Goal: Check status: Check status

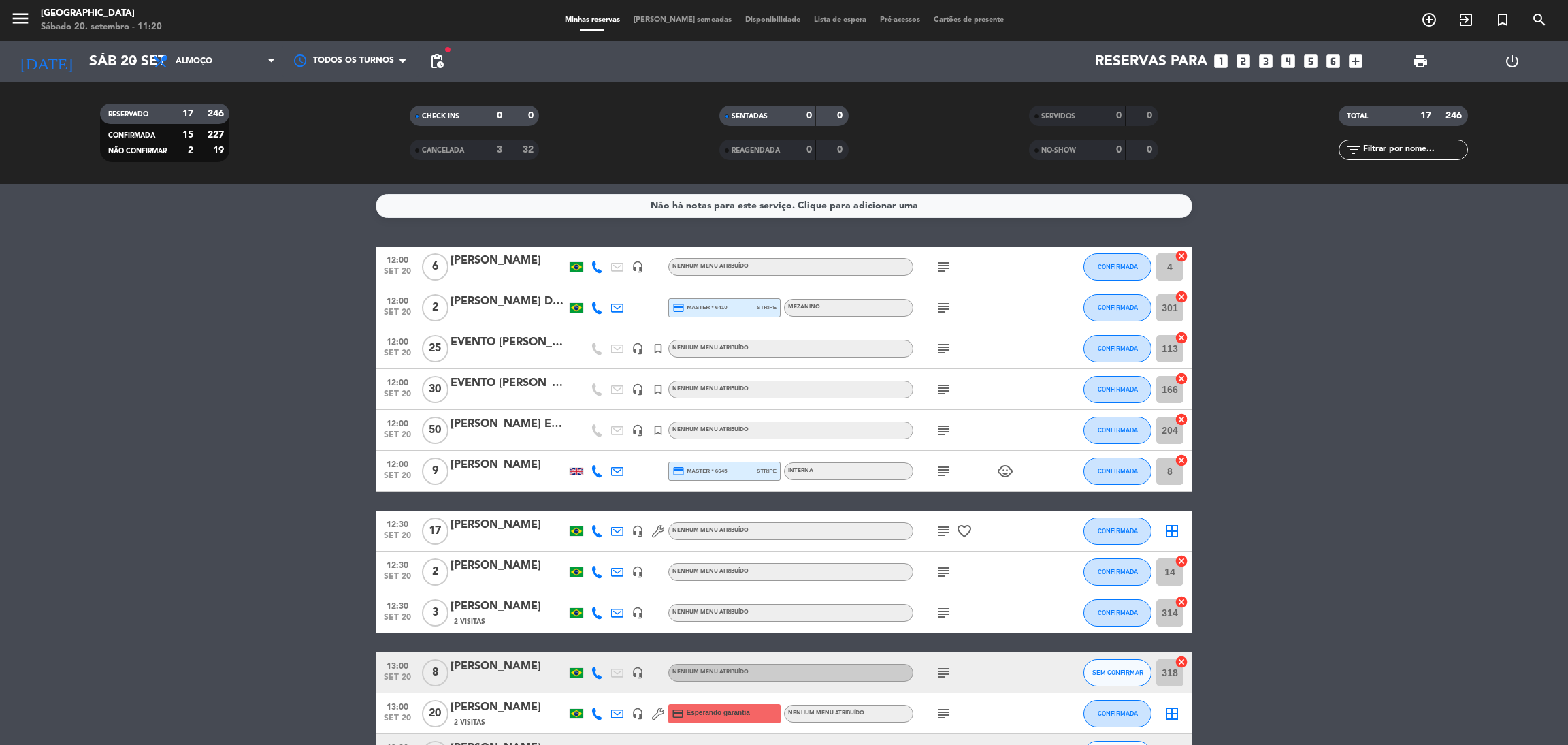
click at [1407, 148] on input "text" at bounding box center [1415, 149] width 106 height 15
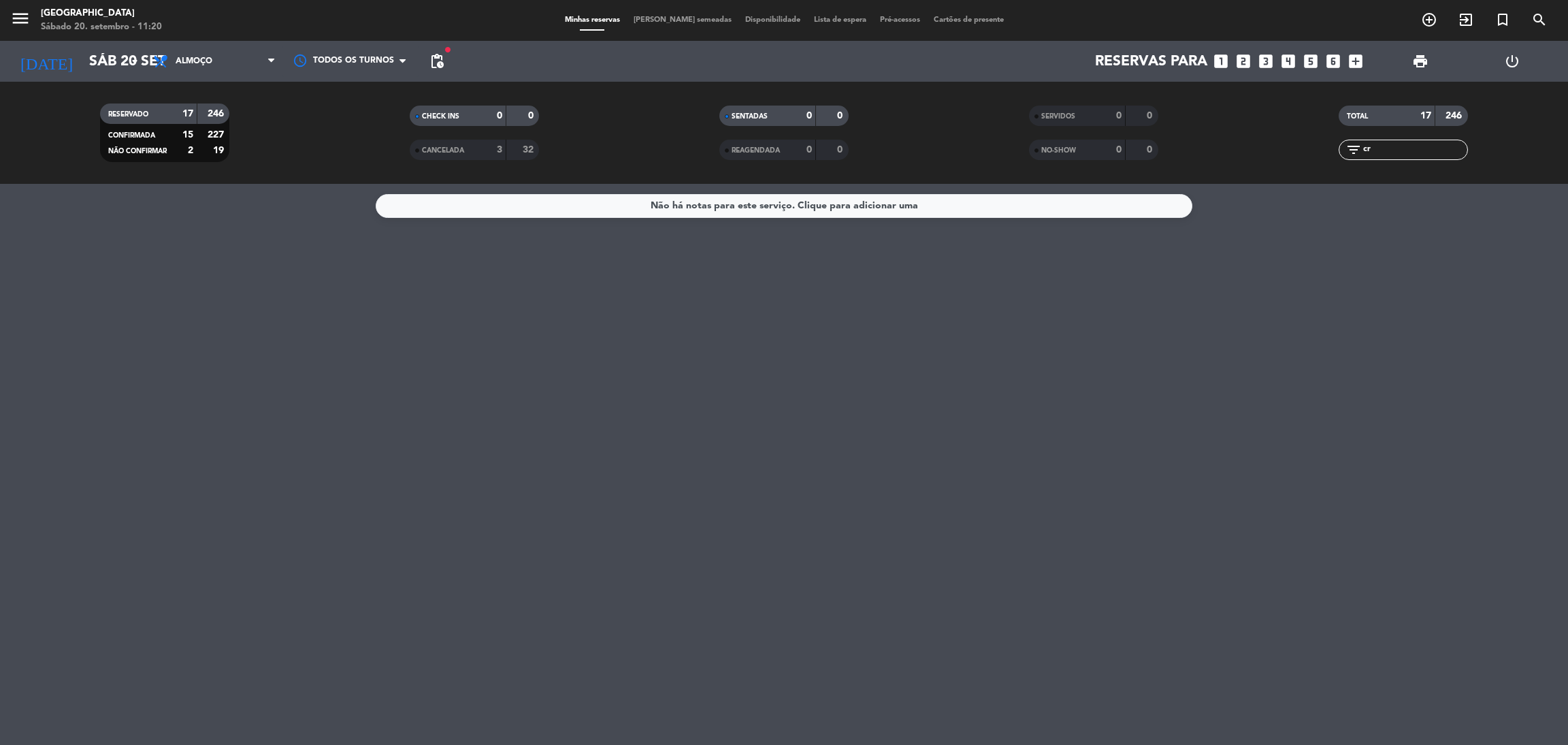
type input "c"
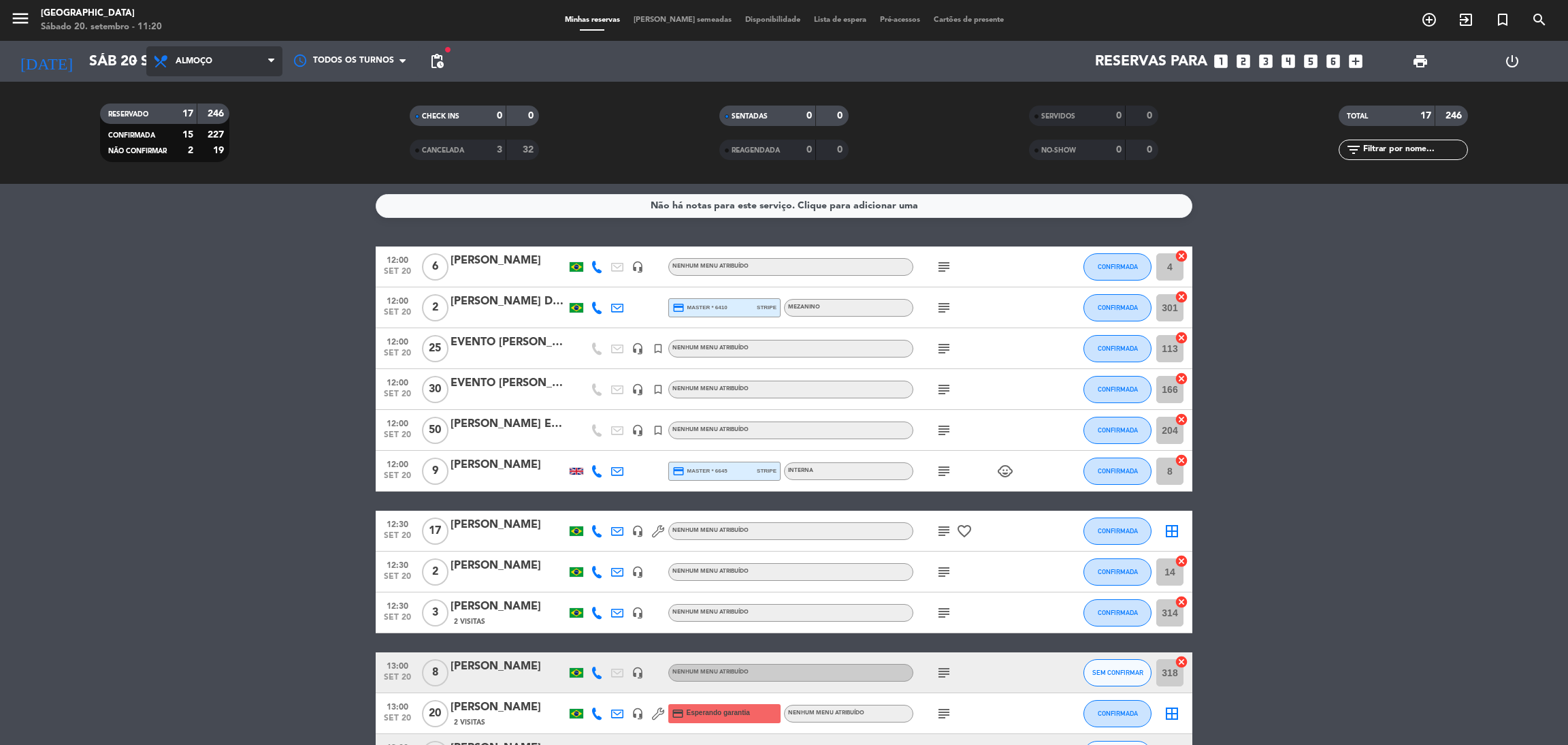
click at [197, 58] on span "Almoço" at bounding box center [194, 61] width 36 height 10
click at [199, 148] on div "menu [GEOGRAPHIC_DATA] Sábado 20. setembro - 11:20 Minhas reservas Mesas semead…" at bounding box center [784, 92] width 1568 height 184
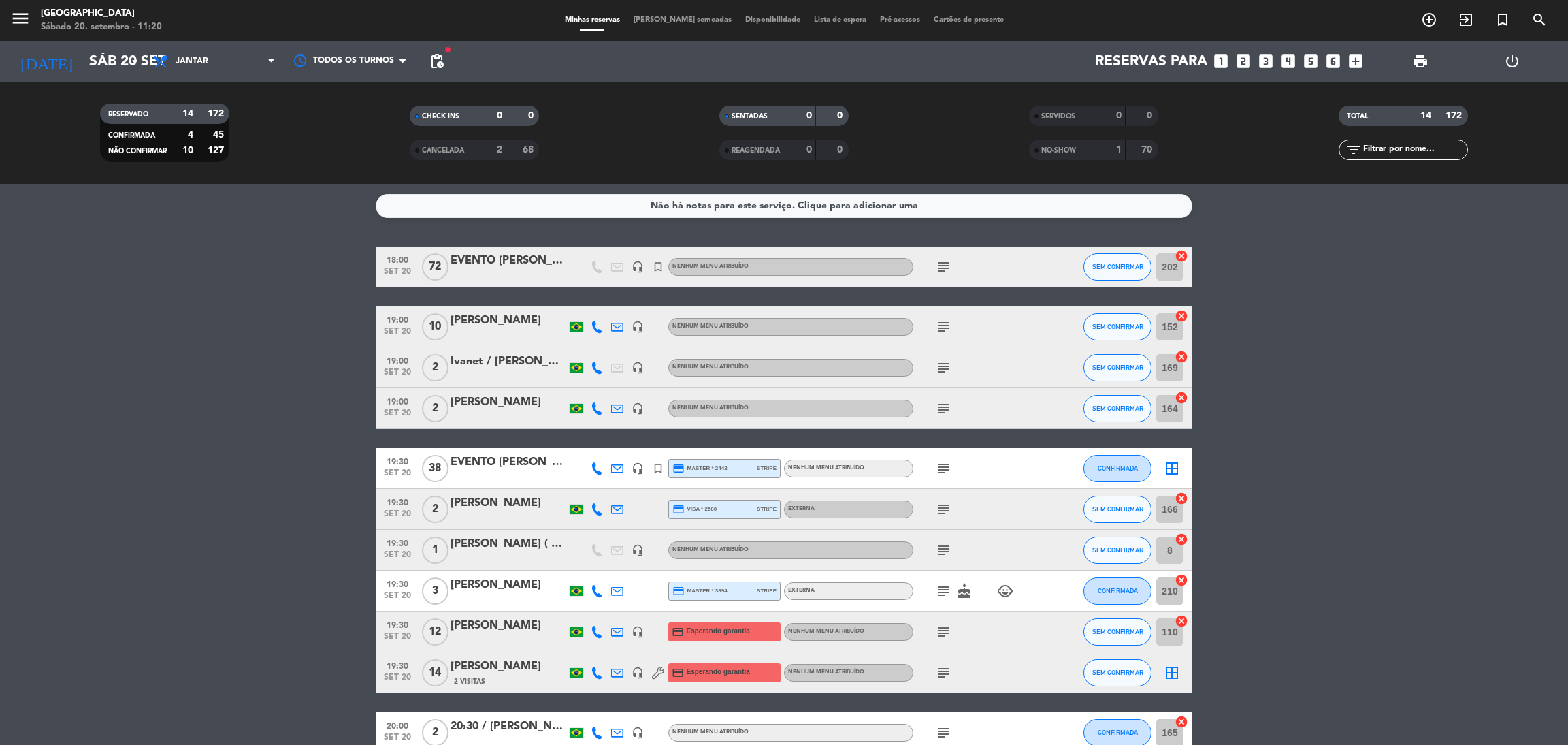
paste input "C:\Users\Recepção\Documentos"
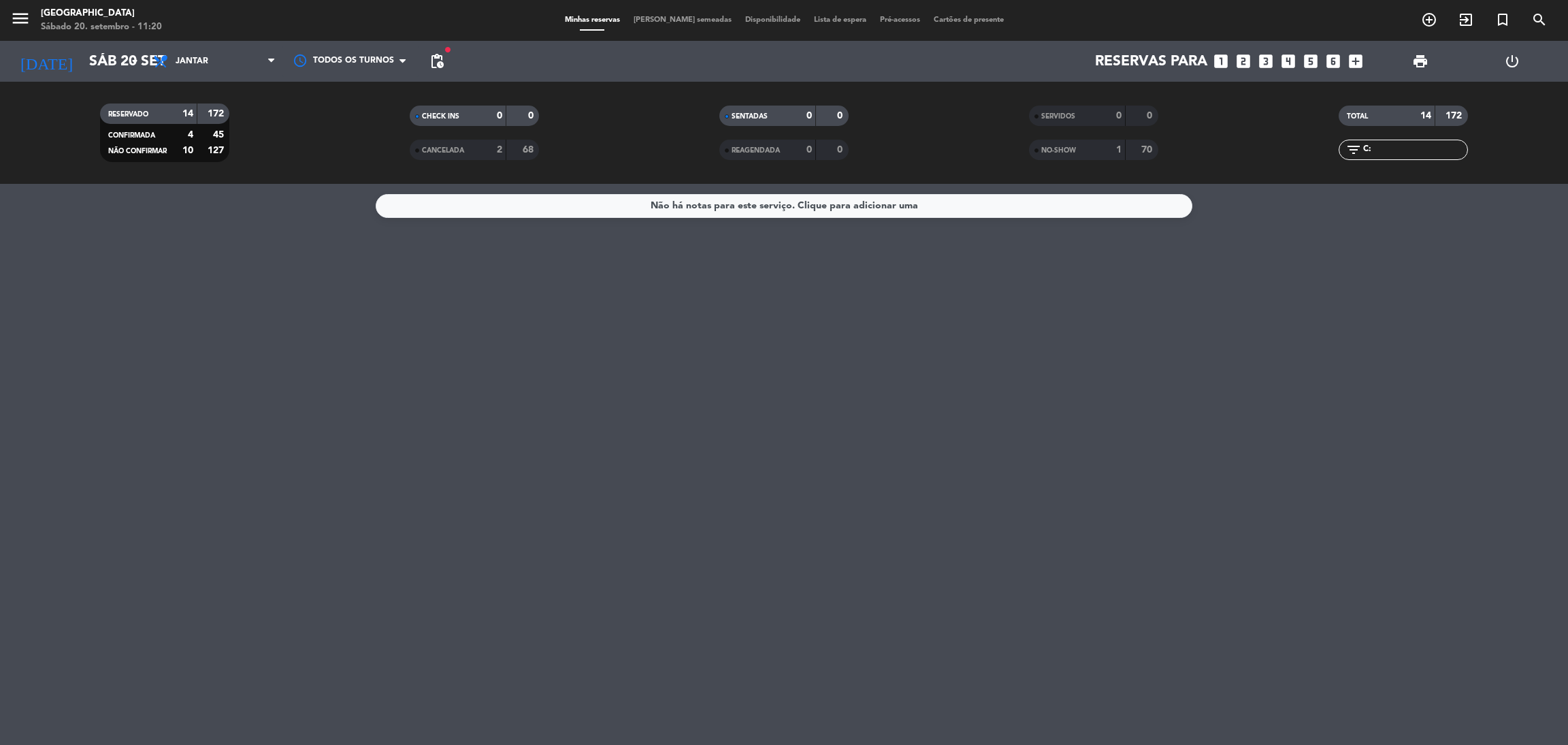
type input "C"
type input "c"
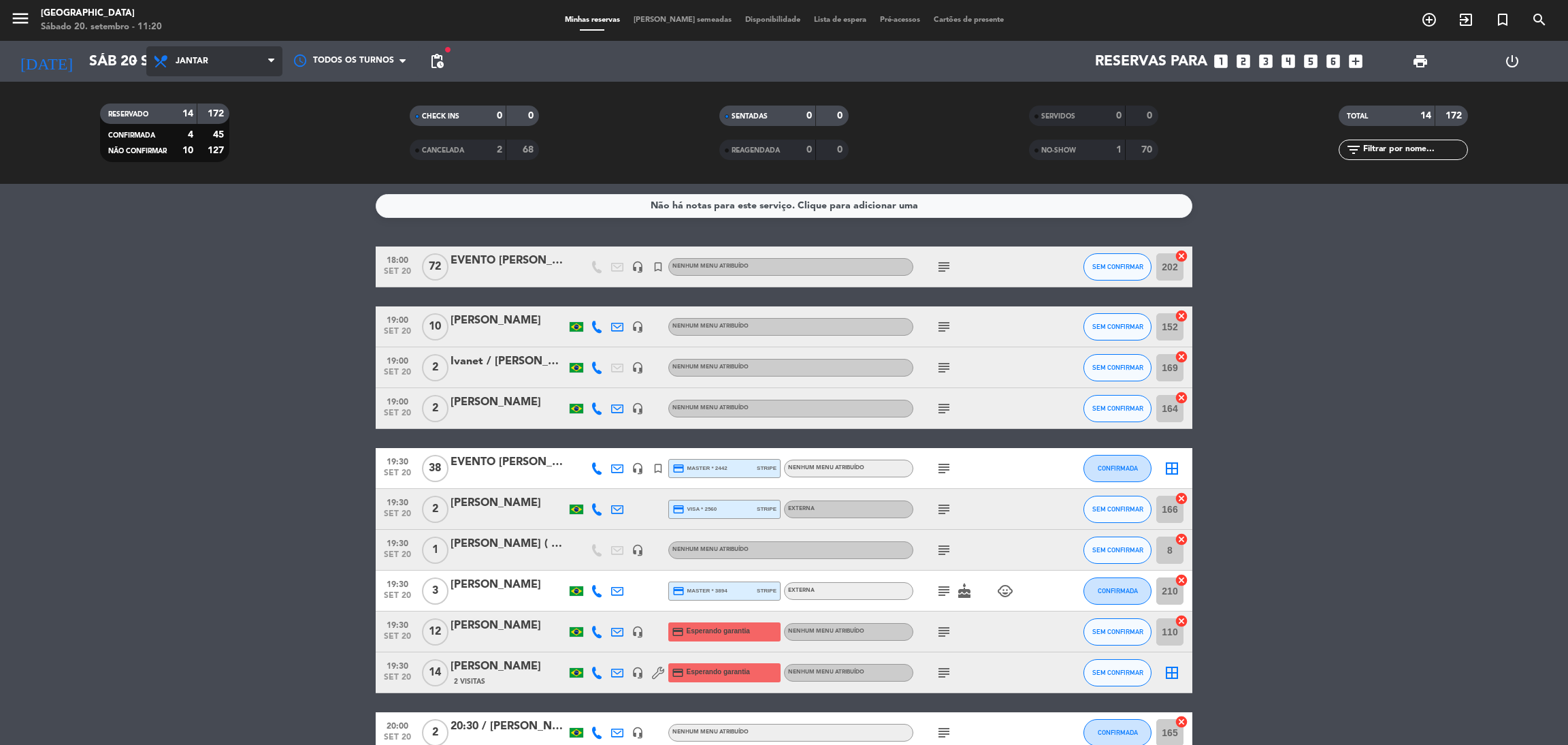
click at [197, 76] on span "Jantar" at bounding box center [214, 61] width 136 height 30
click at [208, 118] on div "menu [GEOGRAPHIC_DATA] Sábado 20. setembro - 11:20 Minhas reservas Mesas semead…" at bounding box center [784, 92] width 1568 height 184
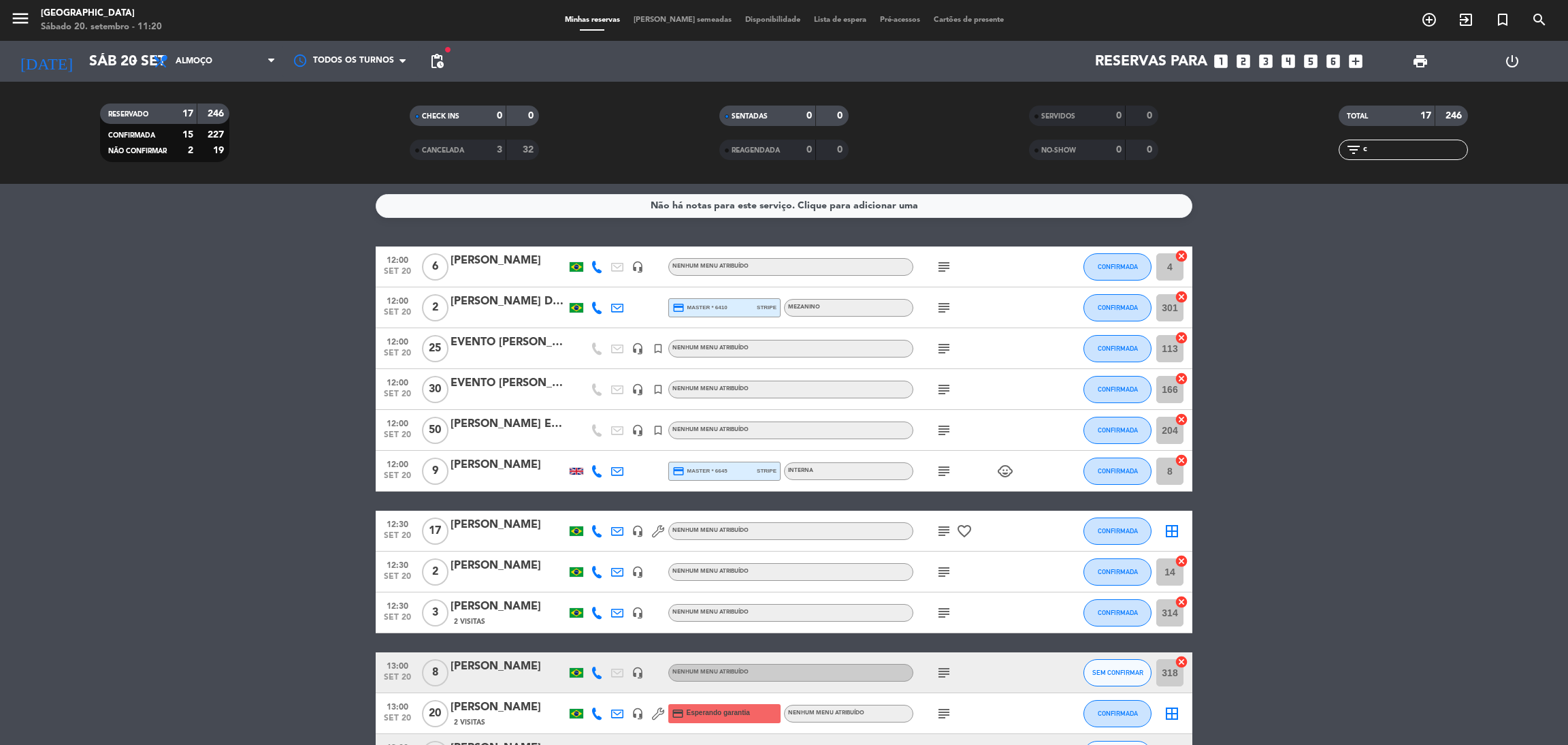
click at [1392, 147] on input "c" at bounding box center [1415, 149] width 106 height 15
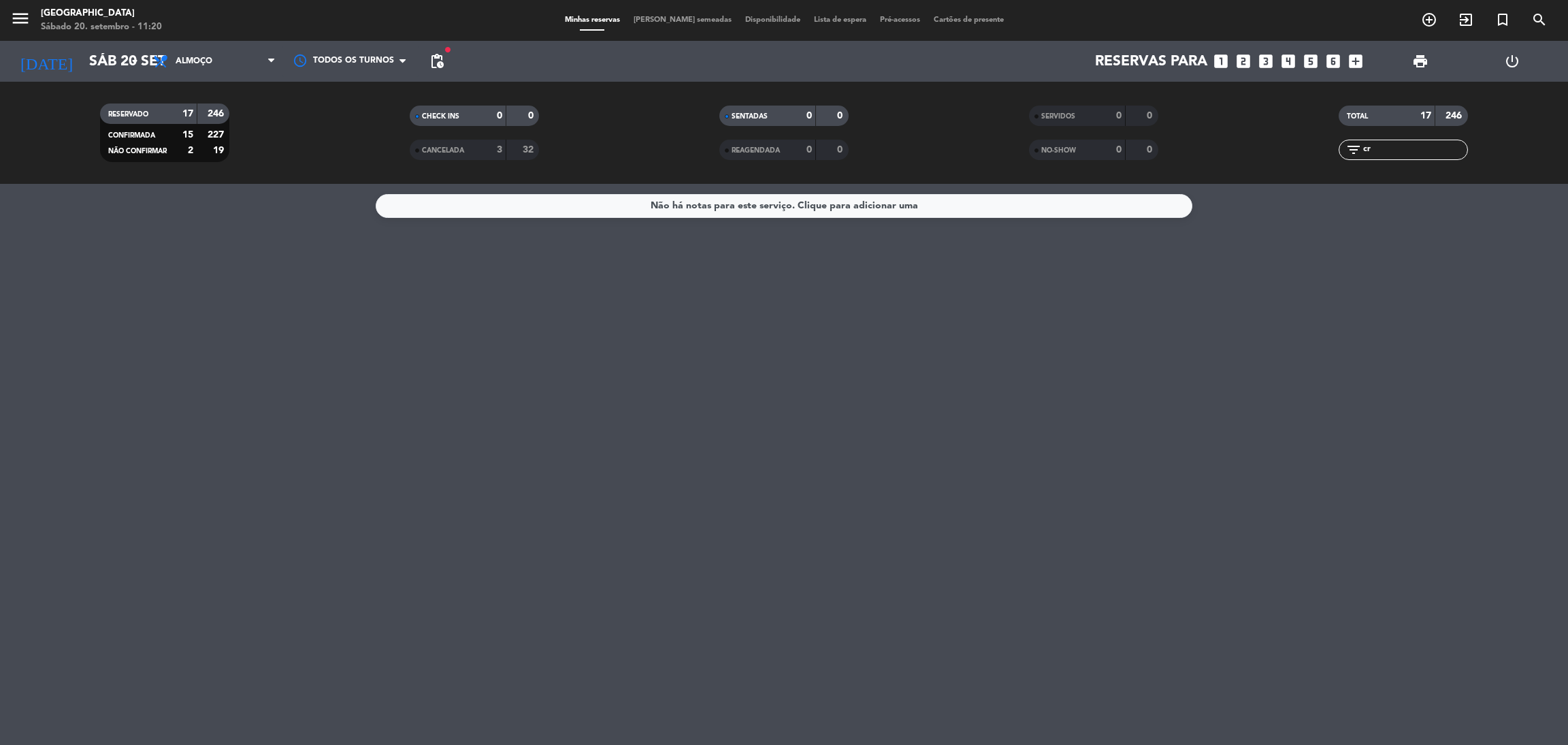
type input "c"
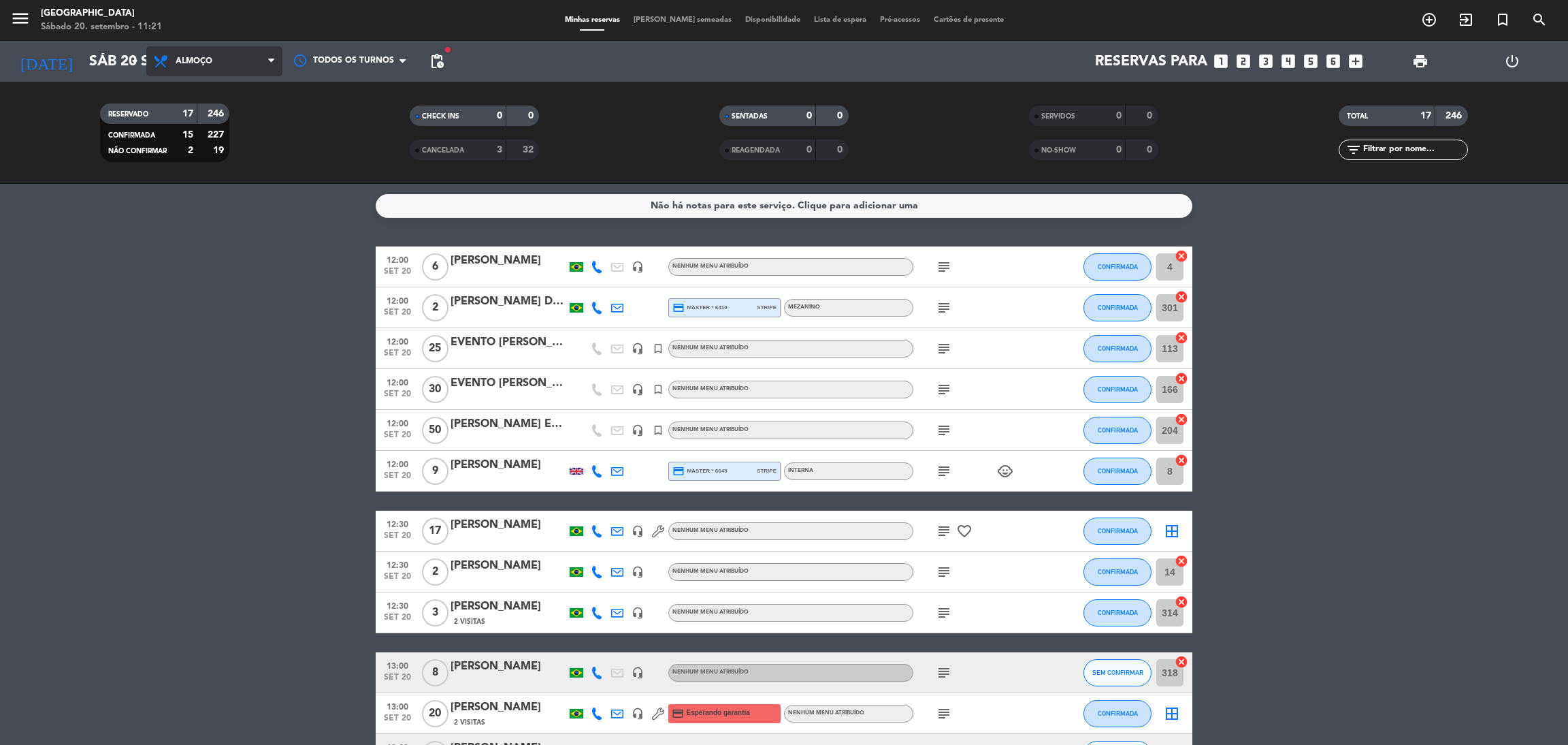
click at [247, 65] on span "Almoço" at bounding box center [214, 61] width 136 height 30
click at [201, 148] on div "menu [GEOGRAPHIC_DATA] Sábado 20. setembro - 11:21 Minhas reservas Mesas semead…" at bounding box center [784, 92] width 1568 height 184
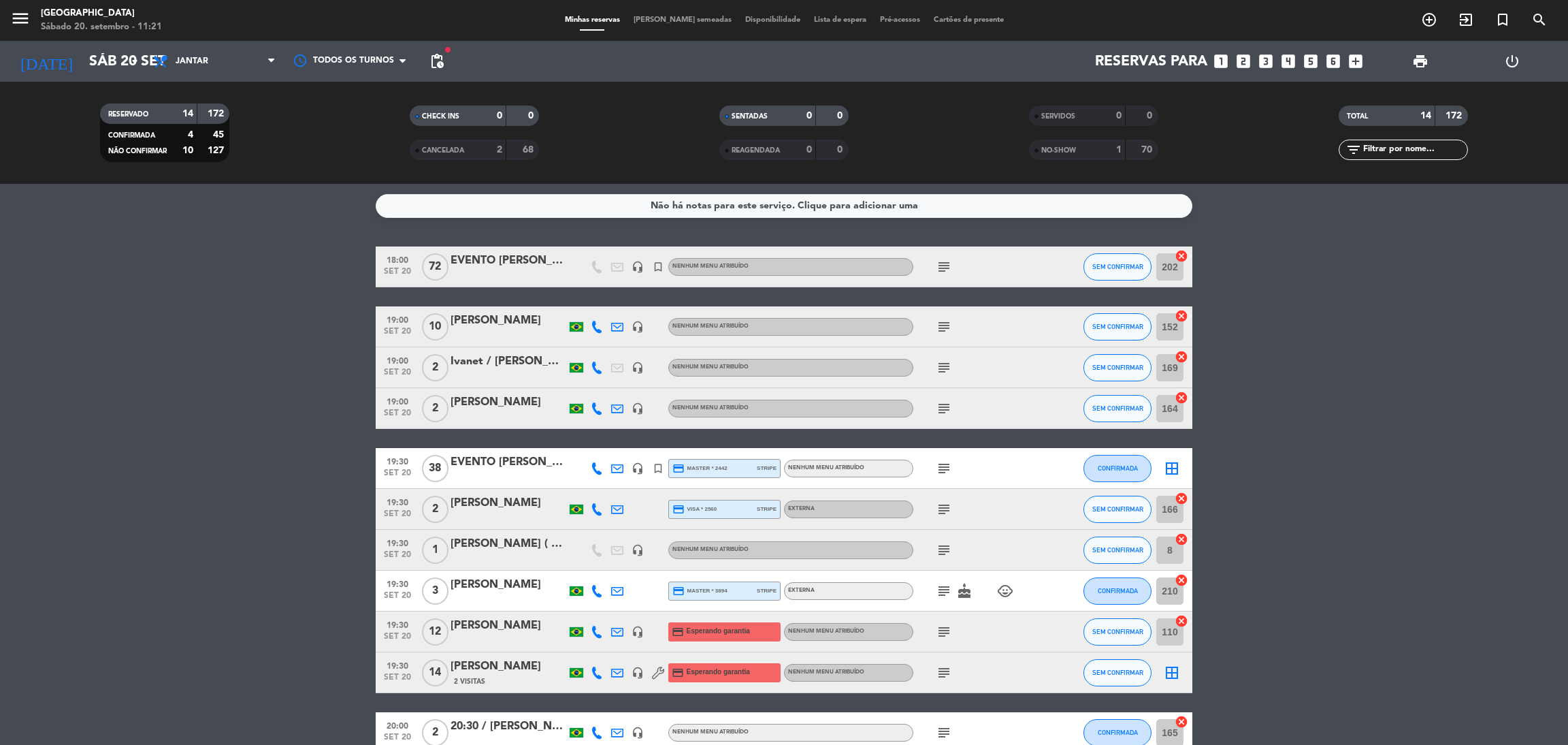
click at [1380, 151] on input "text" at bounding box center [1415, 149] width 106 height 15
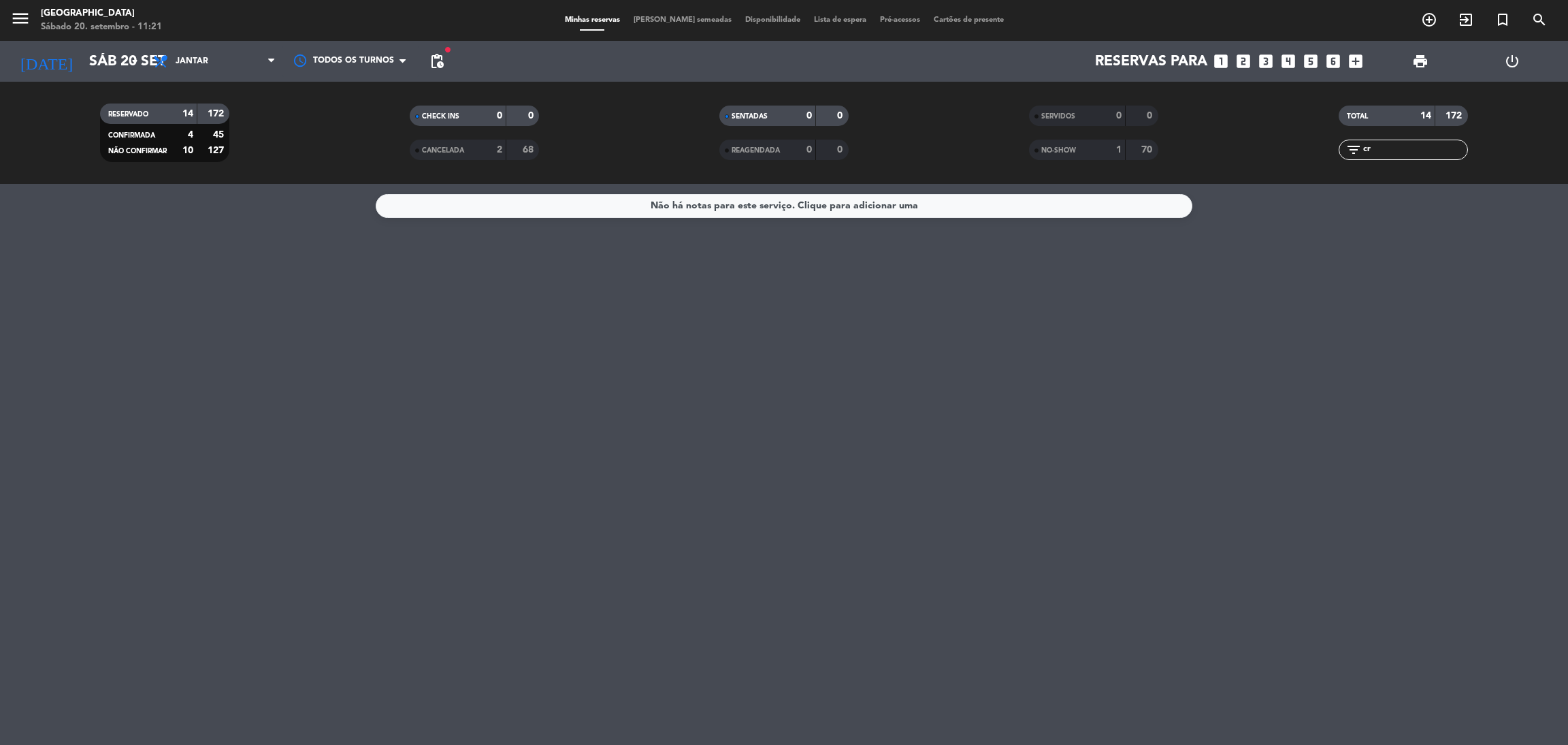
type input "c"
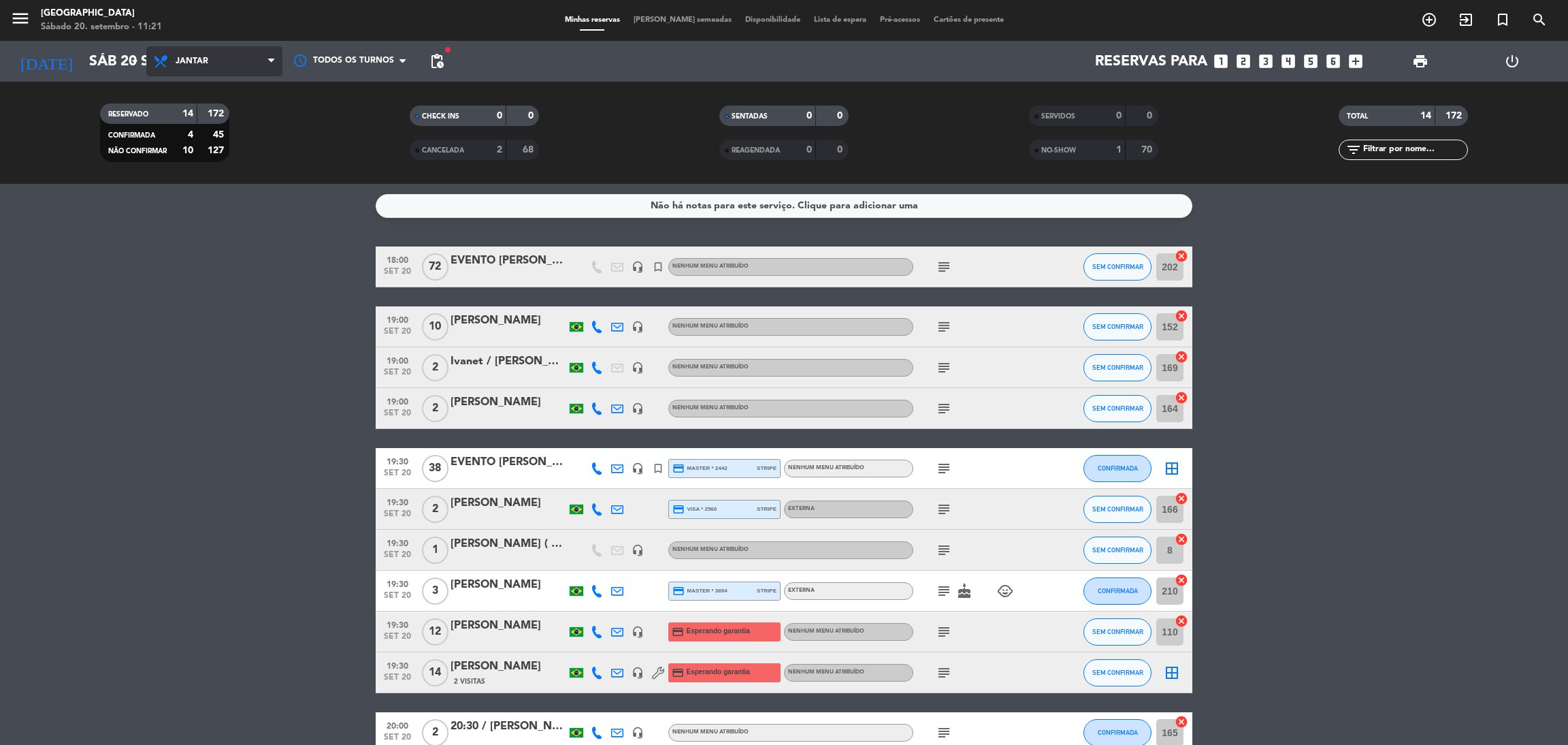
click at [253, 63] on span "Jantar" at bounding box center [214, 61] width 136 height 30
click at [213, 115] on div "menu [GEOGRAPHIC_DATA] Sábado 20. setembro - 11:21 Minhas reservas Mesas semead…" at bounding box center [784, 92] width 1568 height 184
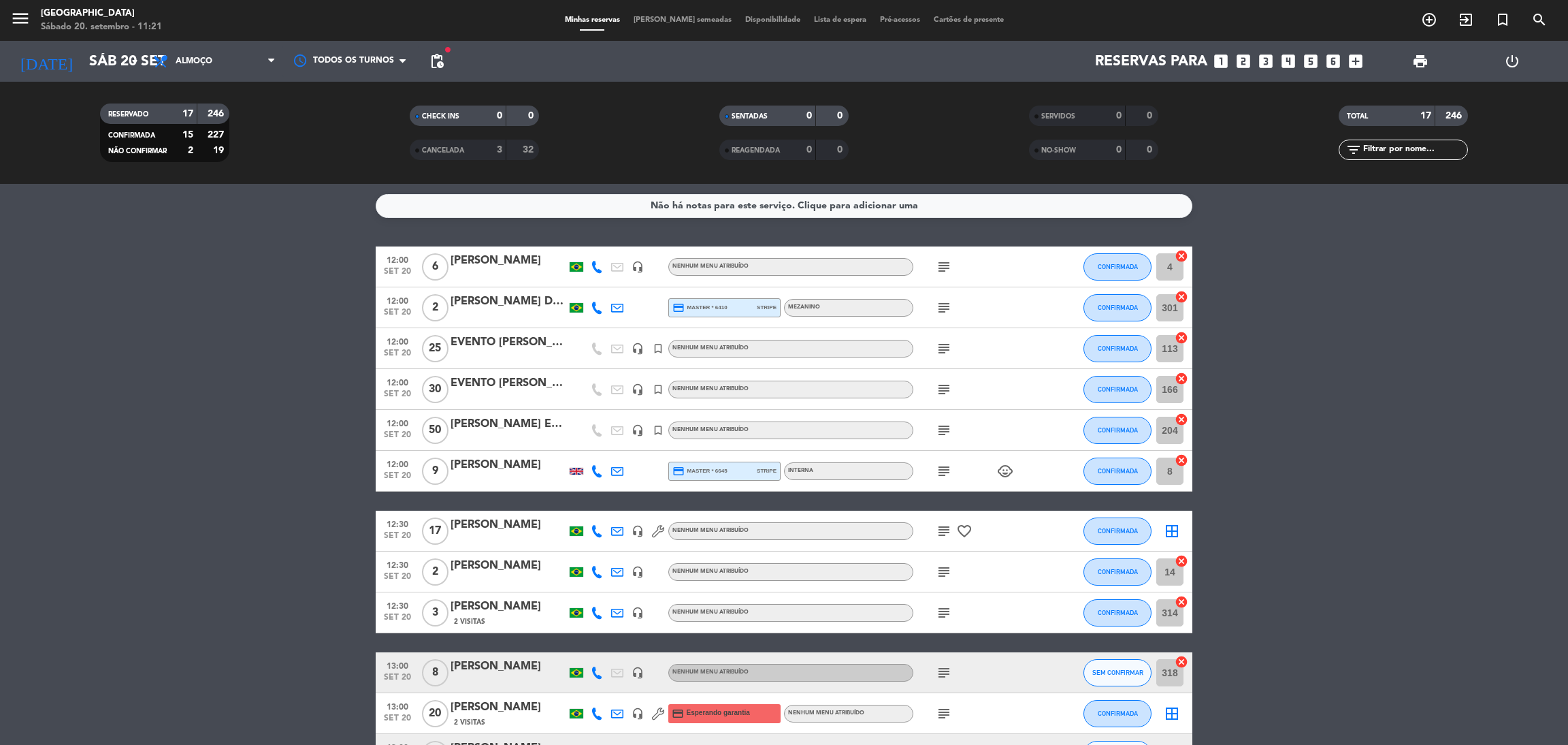
click at [1385, 145] on input "text" at bounding box center [1415, 149] width 106 height 15
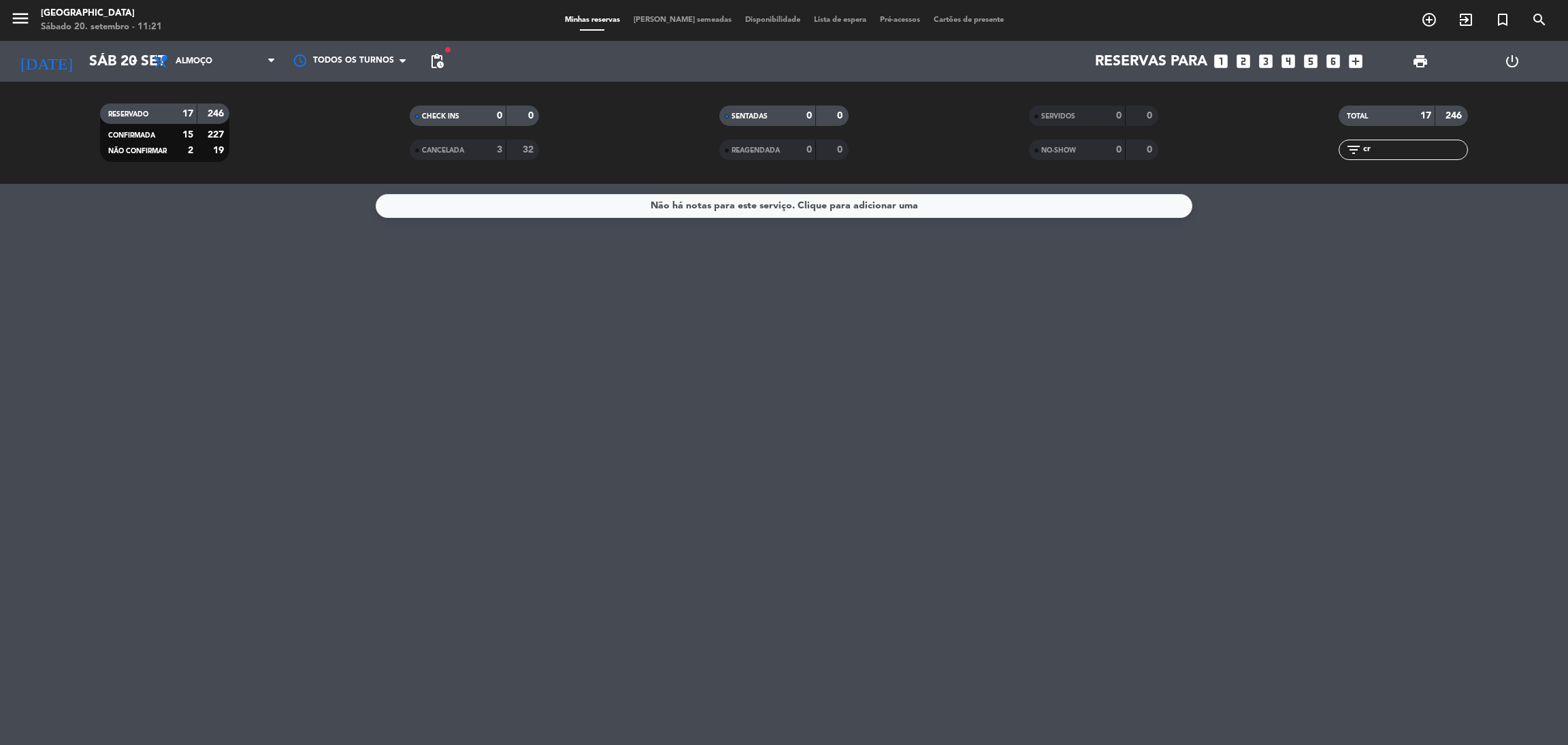
type input "c"
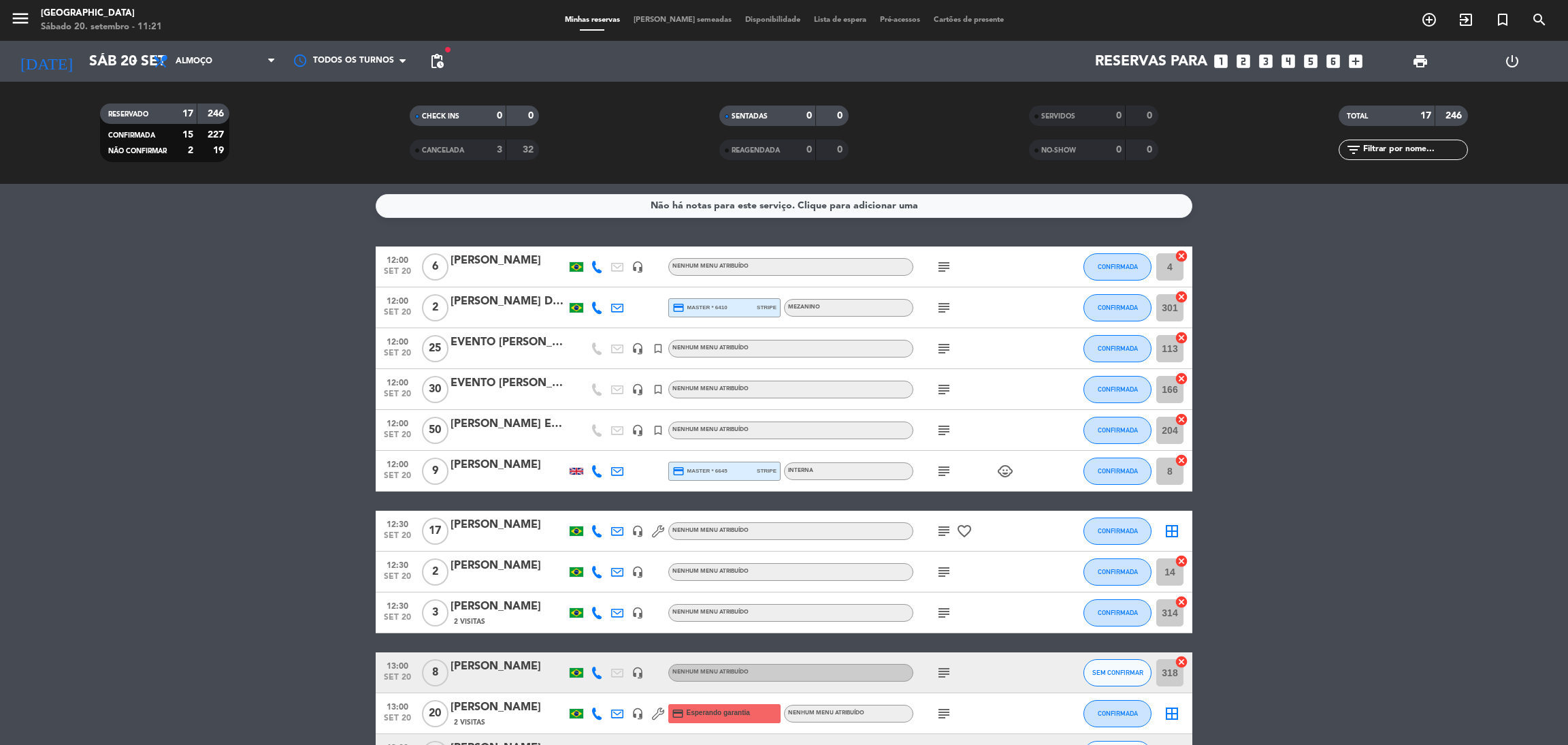
type input "d"
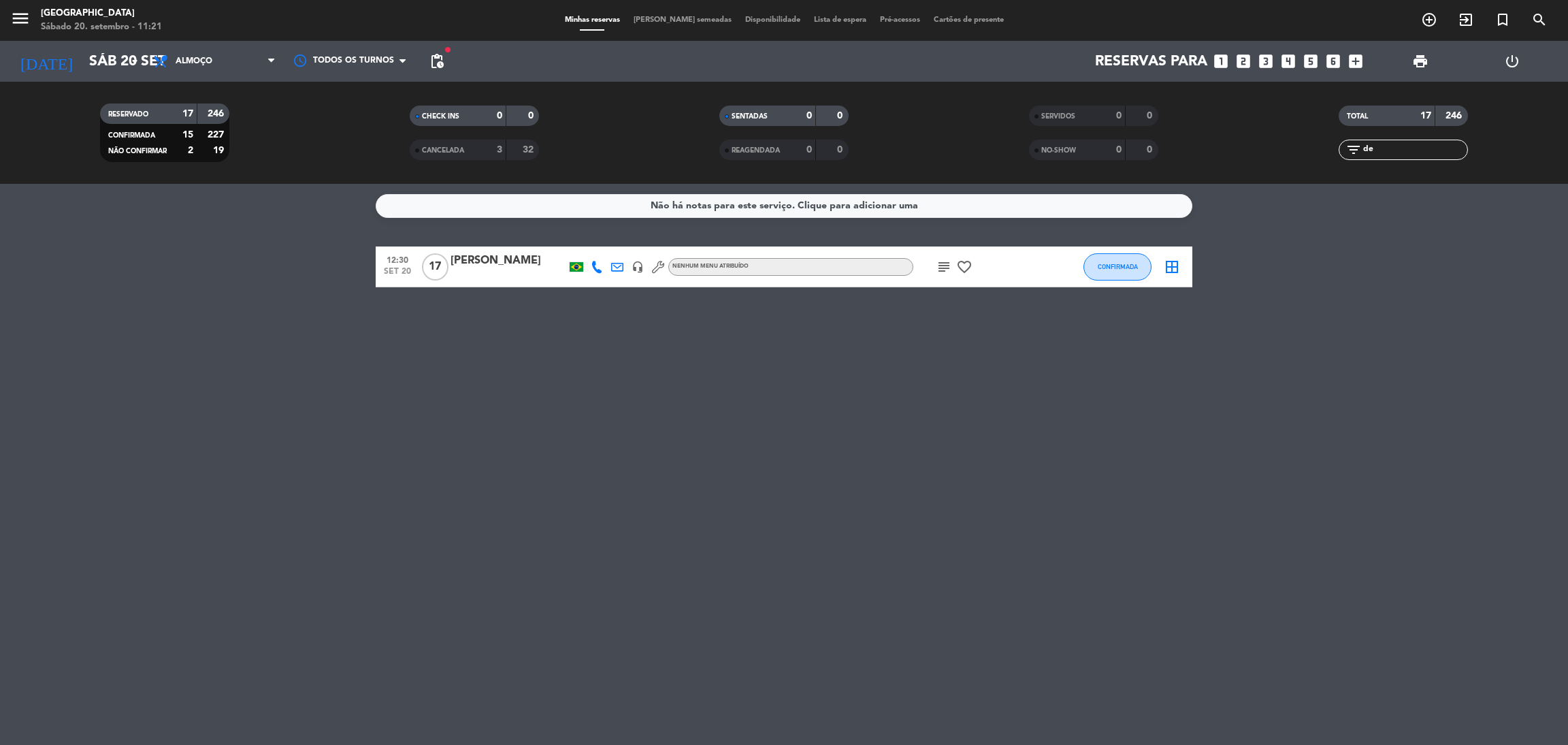
type input "d"
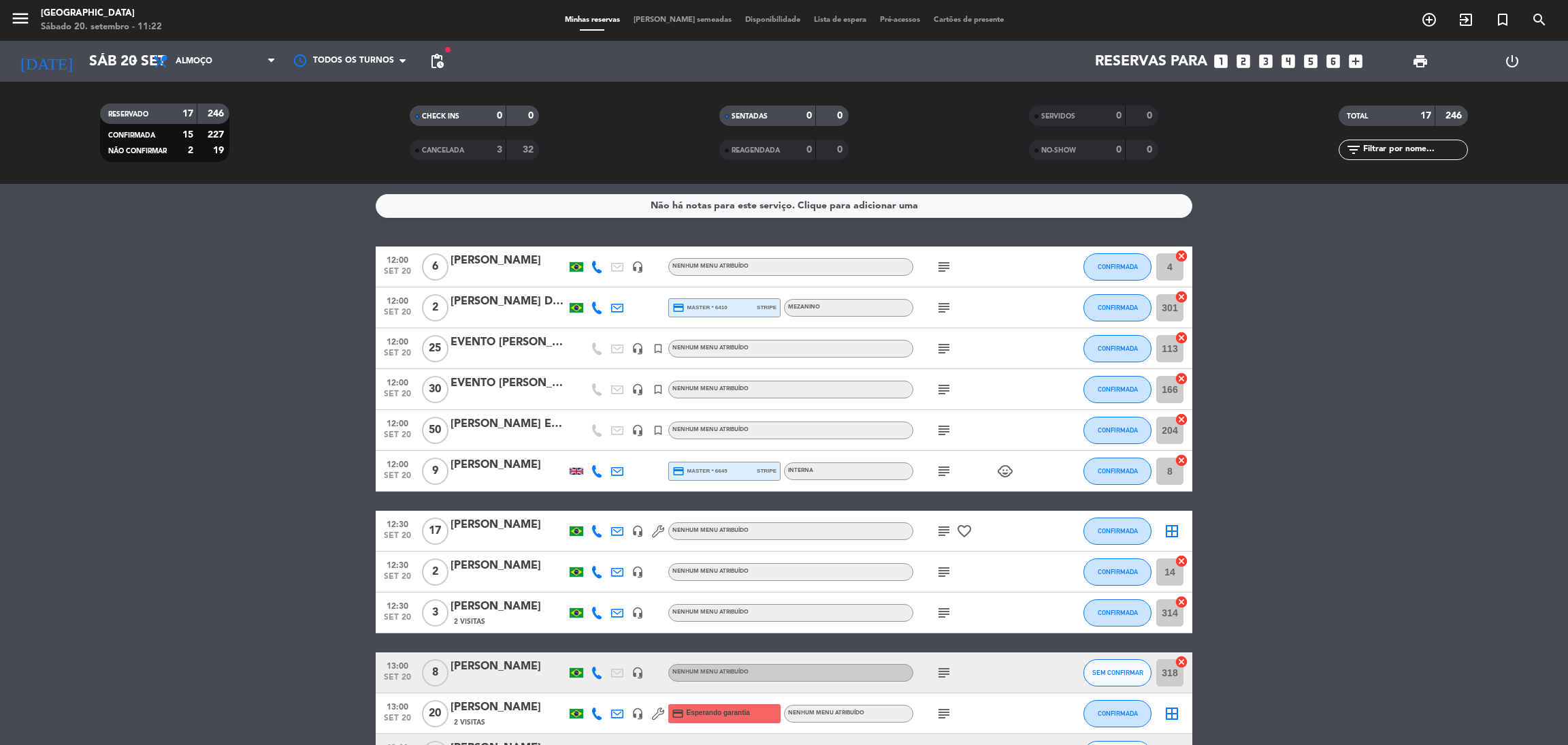
click at [1220, 650] on bookings-row "12:00 [DATE] 6 [PERSON_NAME] headset_mic Nenhum menu atribuído subject CONFIRMA…" at bounding box center [784, 612] width 1568 height 732
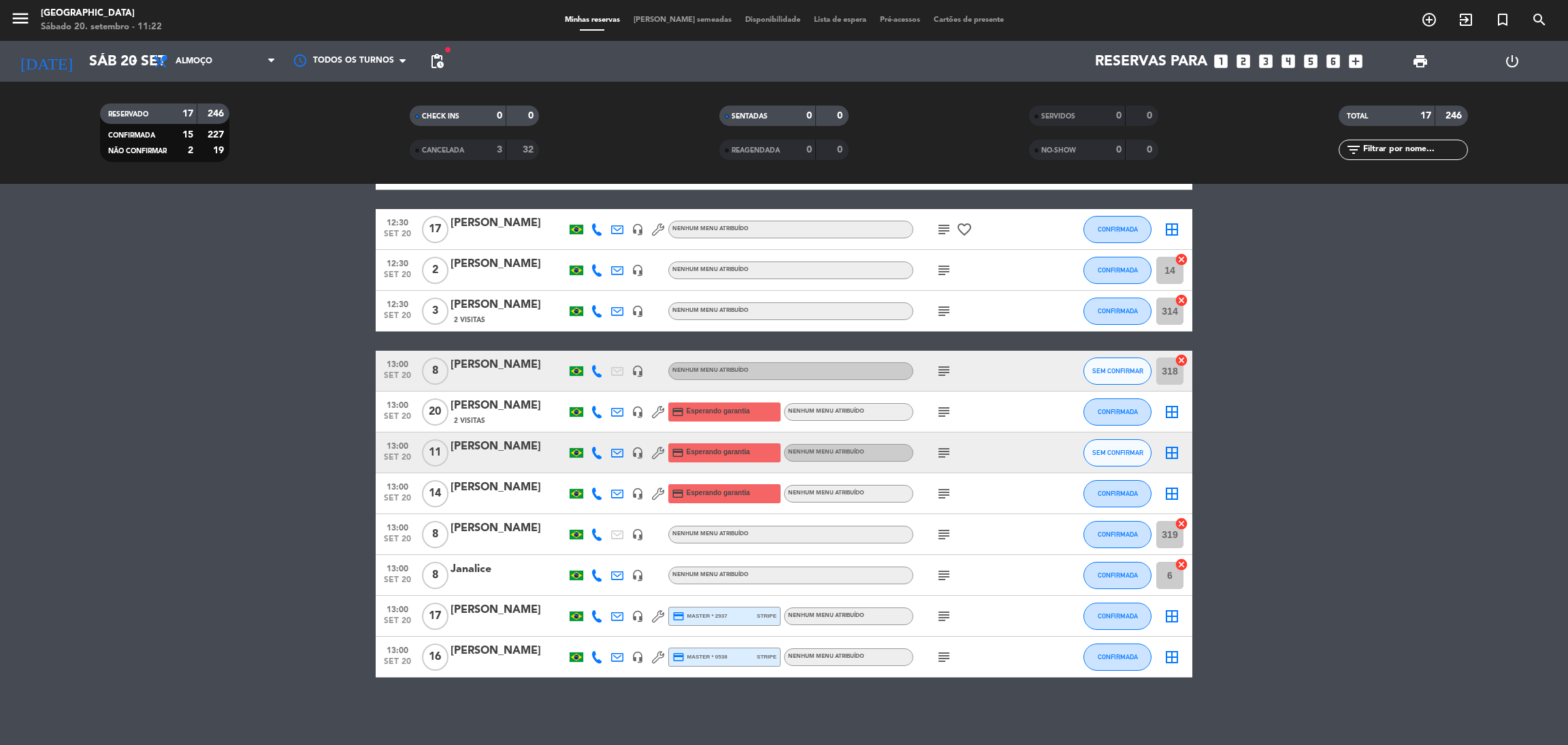
drag, startPoint x: 1220, startPoint y: 650, endPoint x: 1191, endPoint y: 761, distance: 114.7
click at [1191, 744] on html "close × [GEOGRAPHIC_DATA] × chrome_reader_mode Lista de Reservas account_box Cl…" at bounding box center [784, 372] width 1568 height 745
click at [1253, 647] on bookings-row "12:00 [DATE] 6 [PERSON_NAME] headset_mic Nenhum menu atribuído subject CONFIRMA…" at bounding box center [784, 311] width 1568 height 732
